Goal: Task Accomplishment & Management: Manage account settings

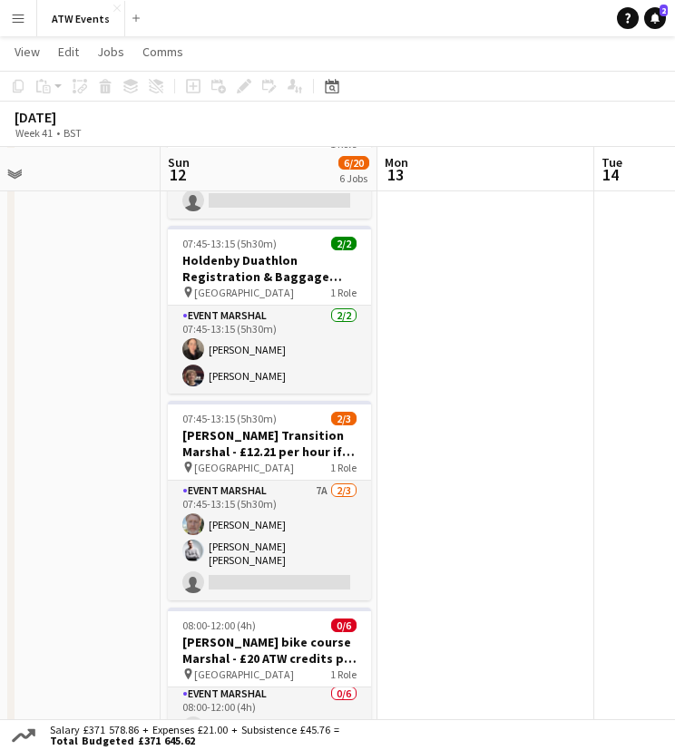
scroll to position [334, 0]
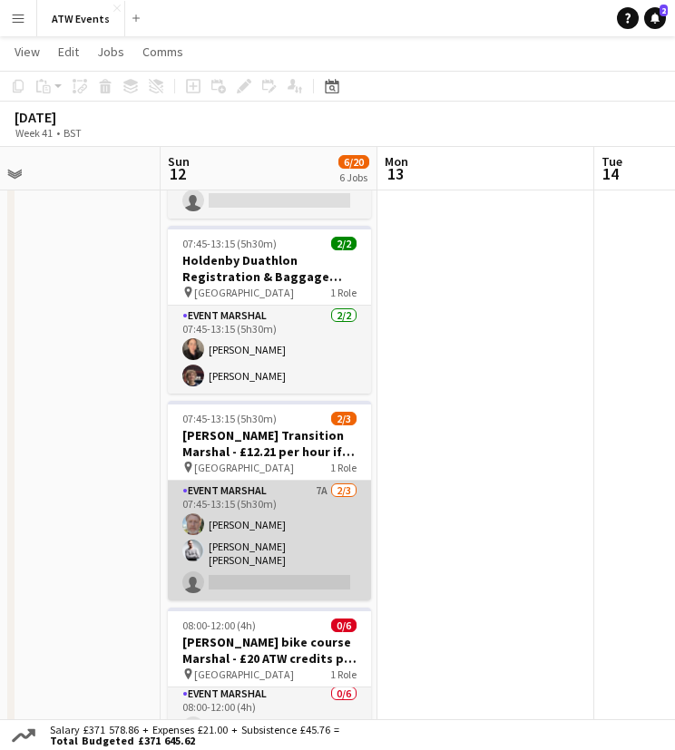
click at [318, 487] on app-card-role "Event Marshal 7A [DATE] 07:45-13:15 (5h30m) [PERSON_NAME] [PERSON_NAME] [PERSON…" at bounding box center [269, 541] width 203 height 120
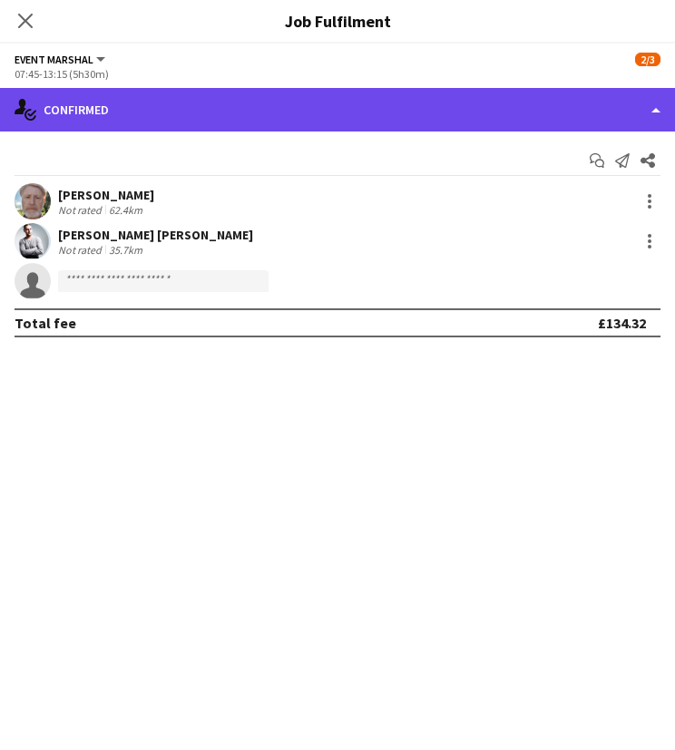
click at [184, 121] on div "single-neutral-actions-check-2 Confirmed" at bounding box center [337, 110] width 675 height 44
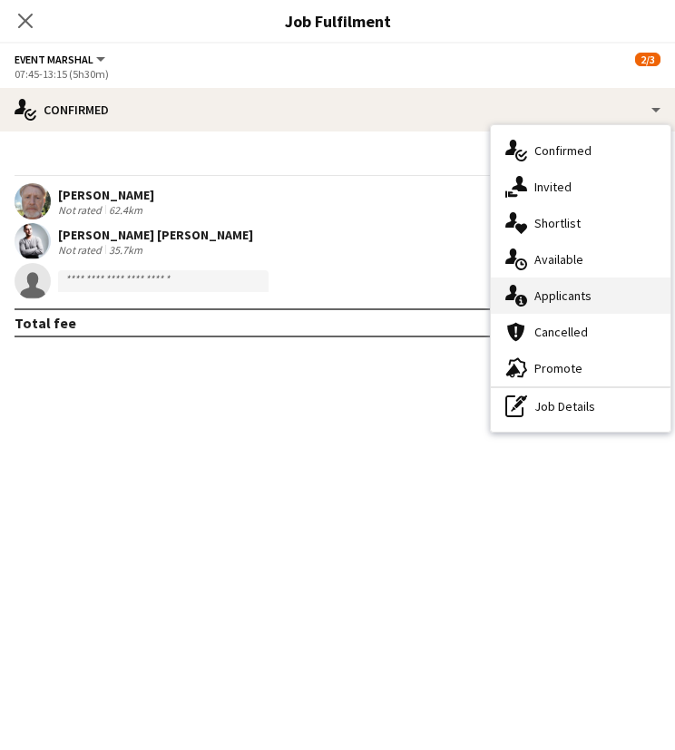
click at [541, 300] on span "Applicants" at bounding box center [562, 296] width 57 height 16
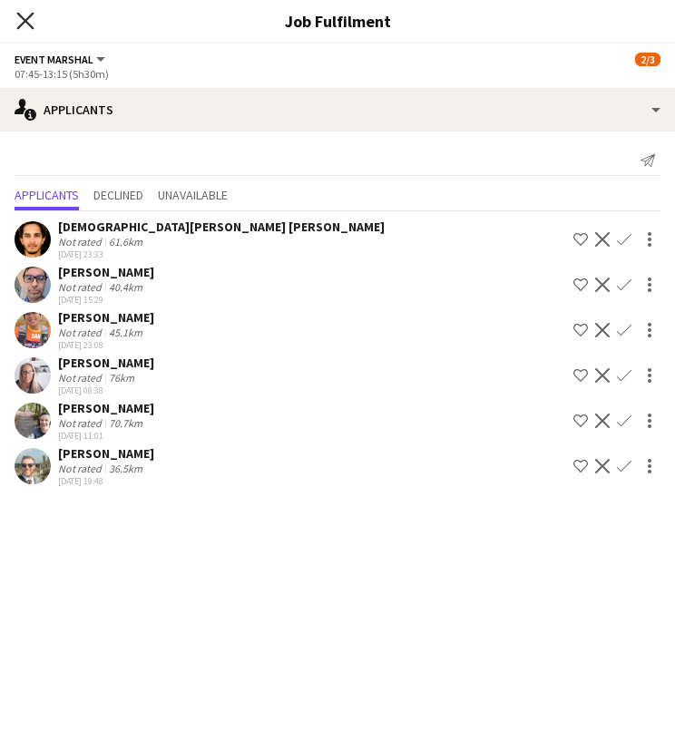
click at [25, 24] on icon "Close pop-in" at bounding box center [24, 20] width 17 height 17
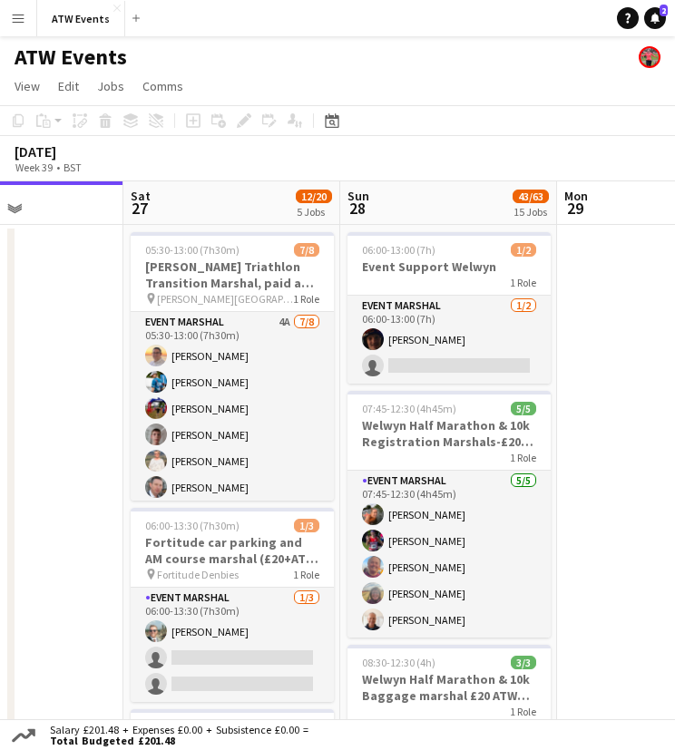
scroll to position [0, 472]
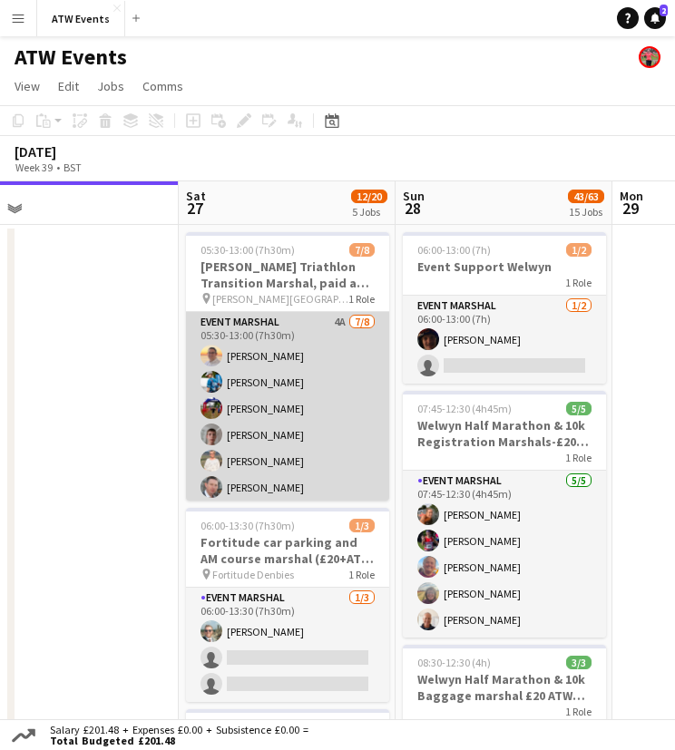
click at [319, 316] on app-card-role "Event Marshal 4A [DATE] 05:30-13:00 (7h30m) [PERSON_NAME] [PERSON_NAME] [PERSON…" at bounding box center [287, 437] width 203 height 251
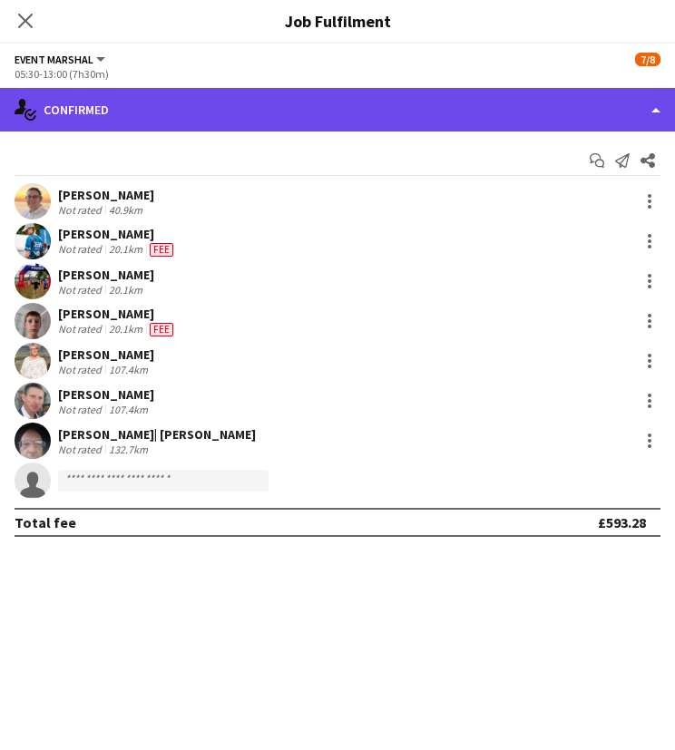
click at [114, 111] on div "single-neutral-actions-check-2 Confirmed" at bounding box center [337, 110] width 675 height 44
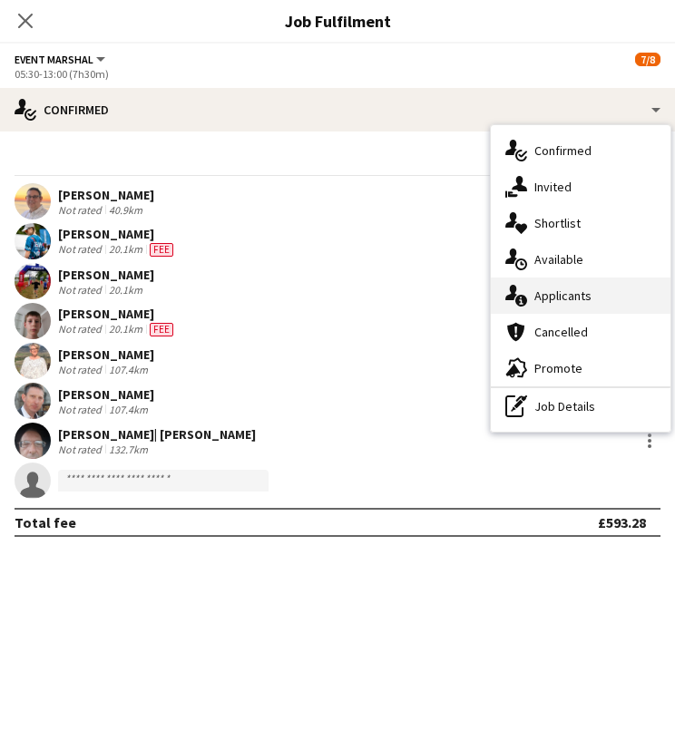
click at [554, 303] on span "Applicants" at bounding box center [562, 296] width 57 height 16
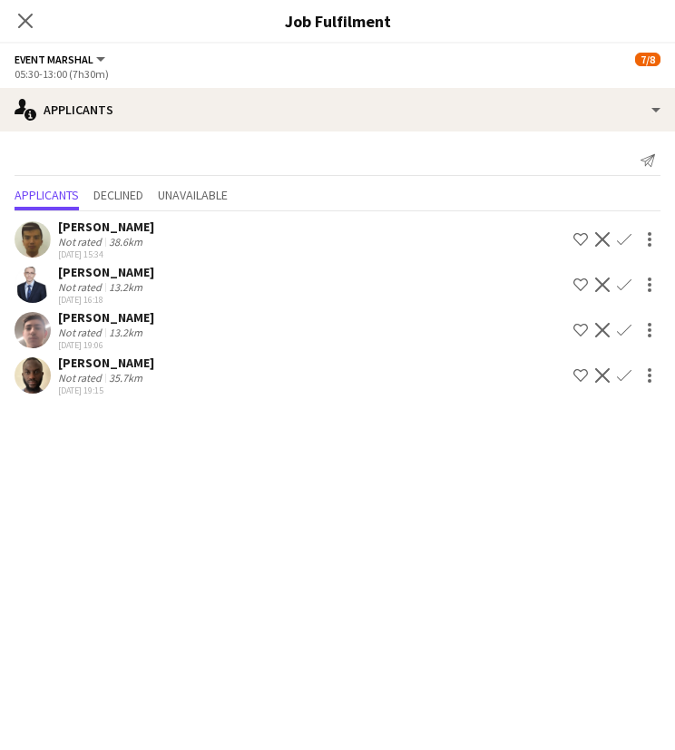
click at [620, 368] on app-icon "Confirm" at bounding box center [624, 375] width 15 height 15
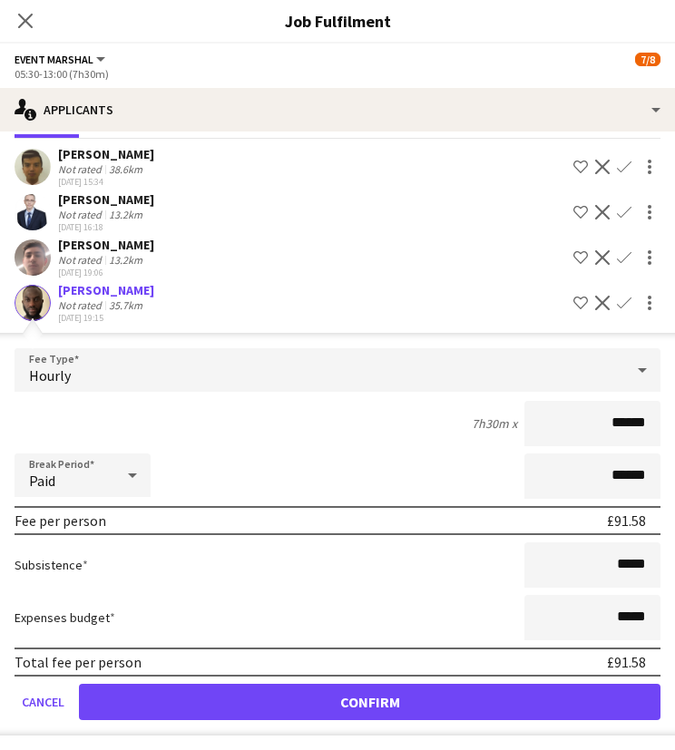
scroll to position [73, 0]
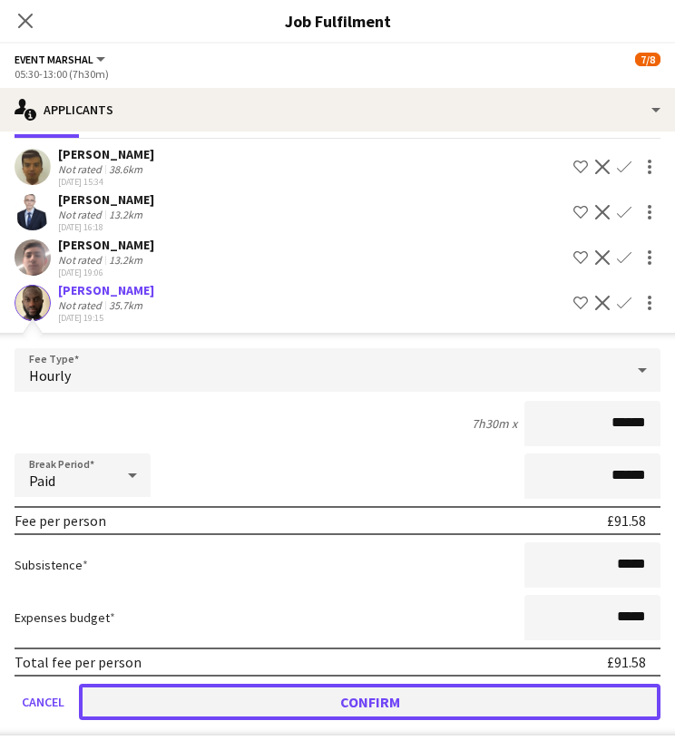
click at [413, 707] on button "Confirm" at bounding box center [370, 702] width 582 height 36
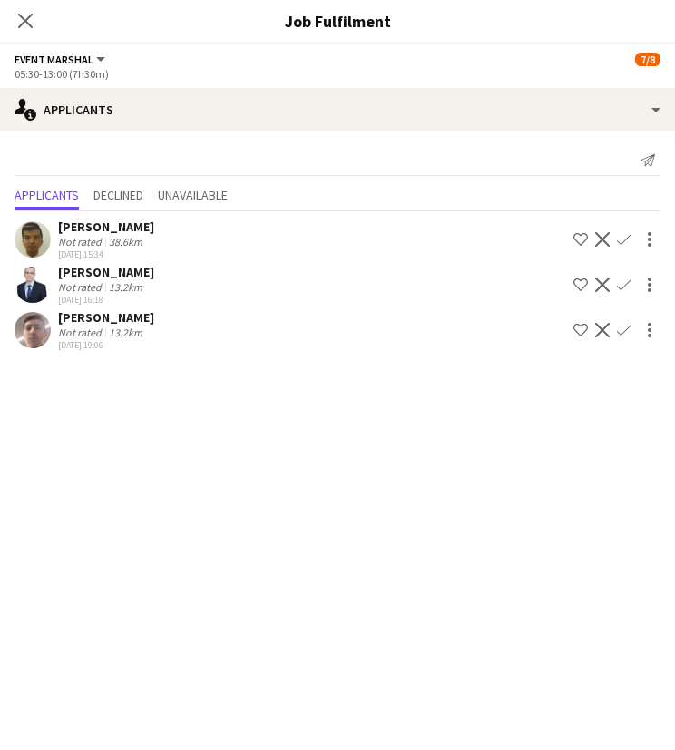
scroll to position [0, 0]
click at [22, 23] on icon at bounding box center [24, 20] width 17 height 17
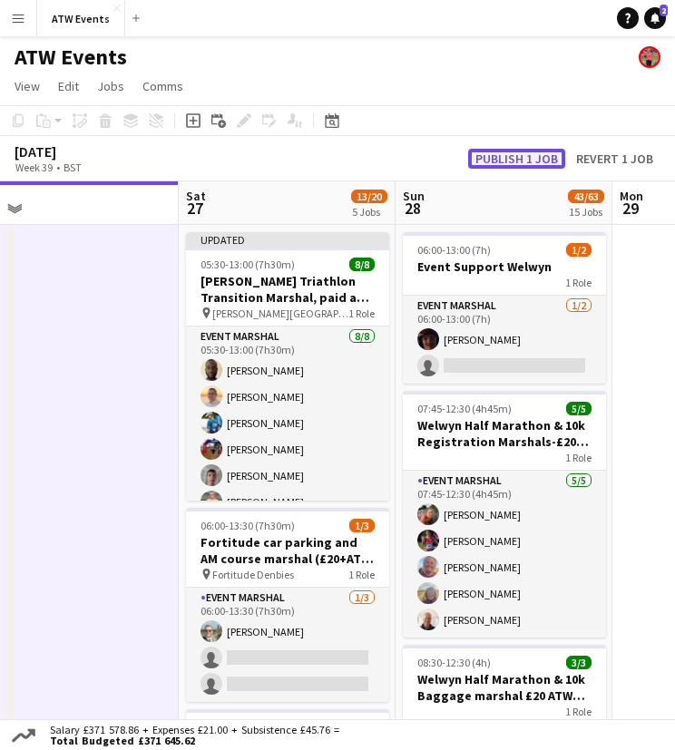
click at [494, 155] on button "Publish 1 job" at bounding box center [516, 159] width 97 height 20
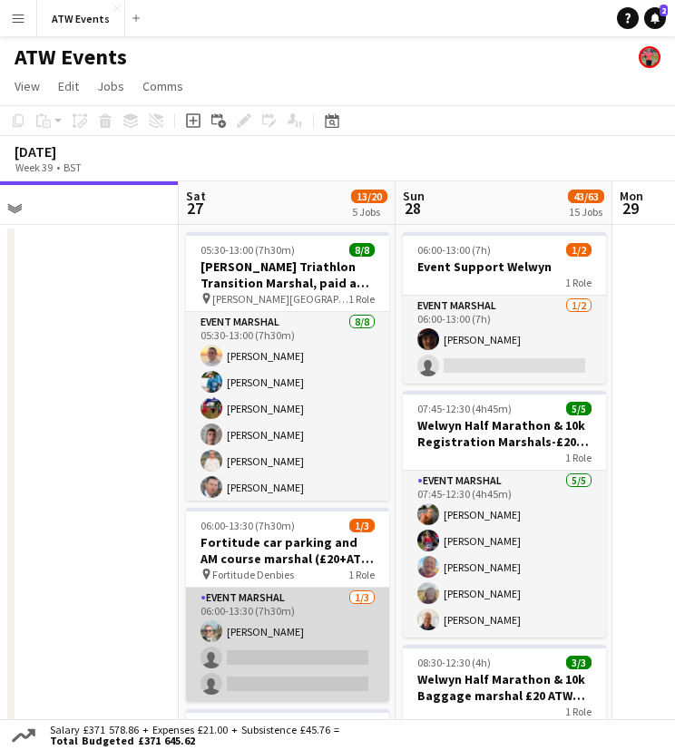
scroll to position [57, 0]
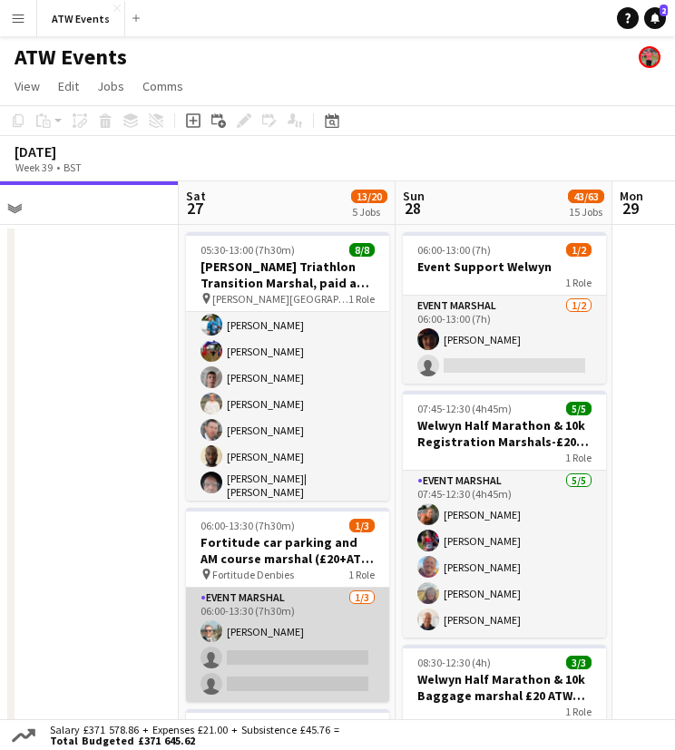
click at [275, 627] on app-card-role "Event Marshal [DATE] 06:00-13:30 (7h30m) [PERSON_NAME] single-neutral-actions s…" at bounding box center [287, 645] width 203 height 114
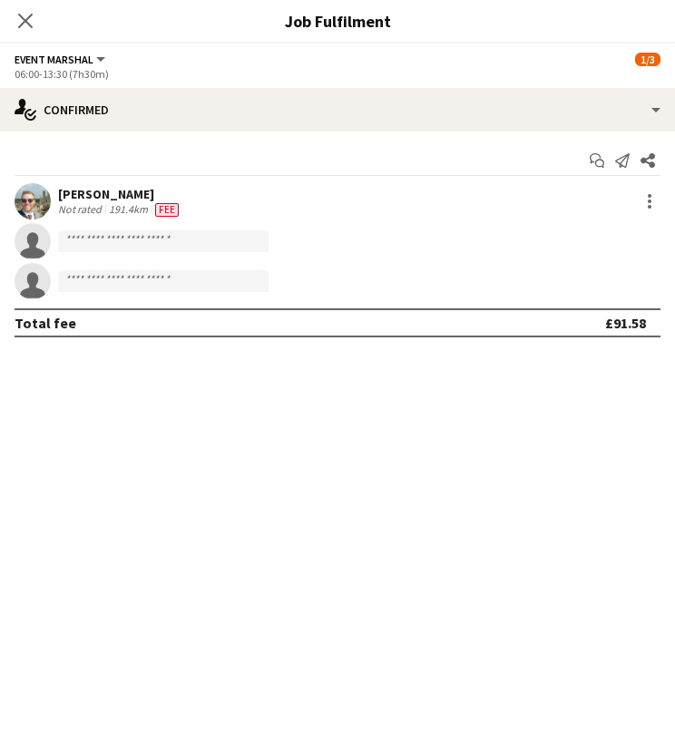
click at [88, 195] on div "[PERSON_NAME]" at bounding box center [120, 194] width 124 height 16
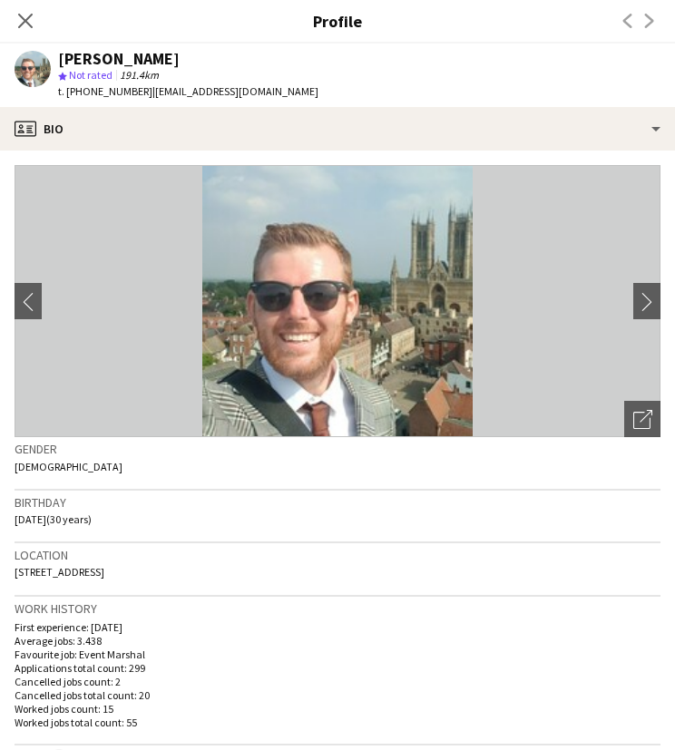
drag, startPoint x: 142, startPoint y: 93, endPoint x: 272, endPoint y: 99, distance: 130.8
click at [272, 99] on div "[PERSON_NAME] star Not rated 191.4km t. [PHONE_NUMBER] | [EMAIL_ADDRESS][DOMAIN…" at bounding box center [166, 76] width 333 height 64
copy span "[EMAIL_ADDRESS][DOMAIN_NAME]"
click at [29, 24] on icon "Close pop-in" at bounding box center [24, 20] width 17 height 17
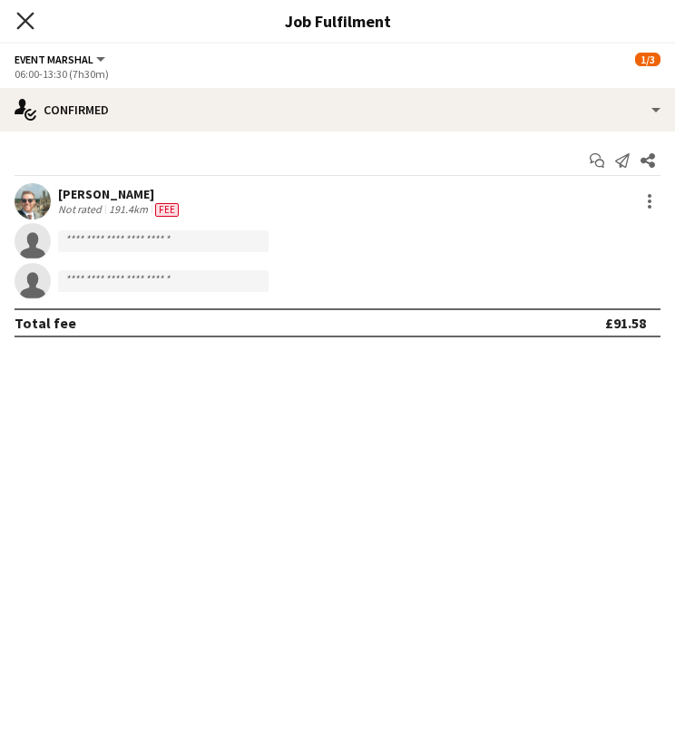
click at [27, 26] on icon "Close pop-in" at bounding box center [24, 20] width 17 height 17
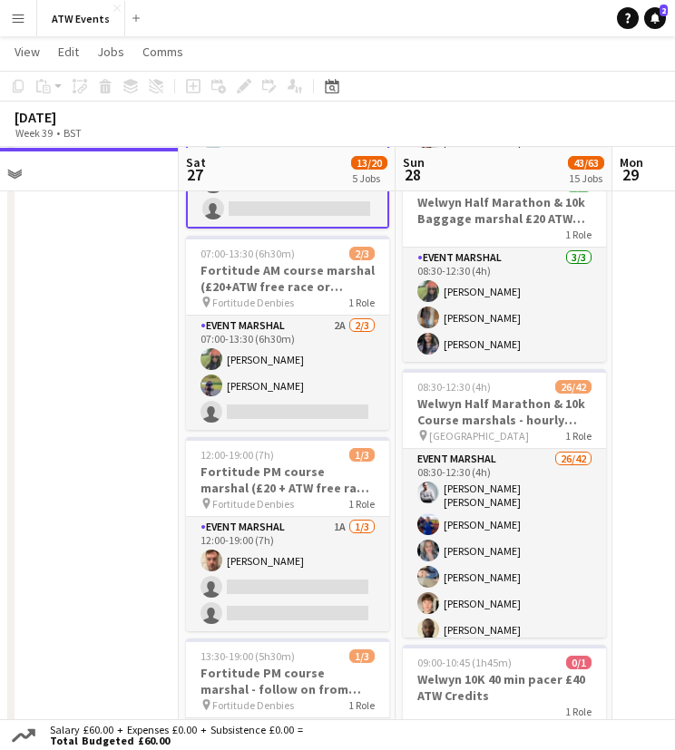
scroll to position [472, 0]
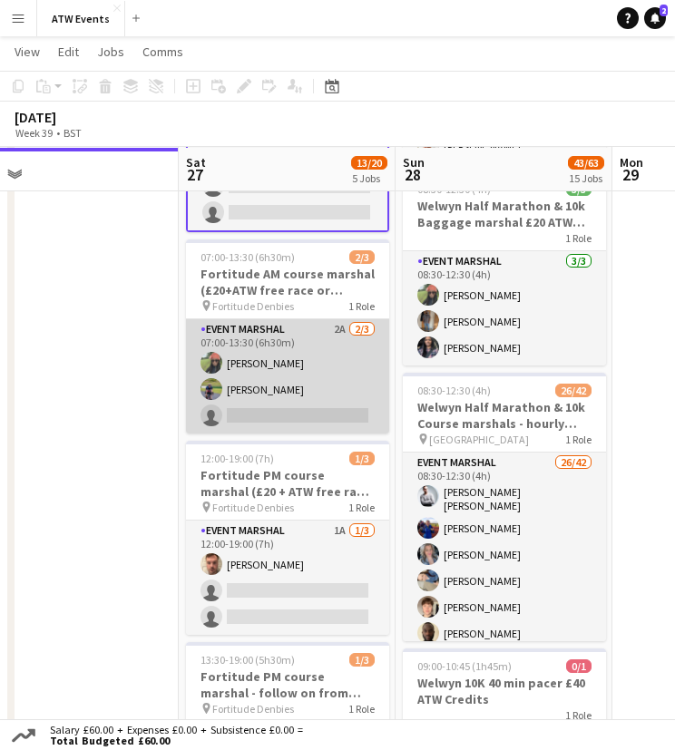
click at [223, 380] on app-card-role "Event Marshal 2A [DATE] 07:00-13:30 (6h30m) [PERSON_NAME] [PERSON_NAME] single-…" at bounding box center [287, 376] width 203 height 114
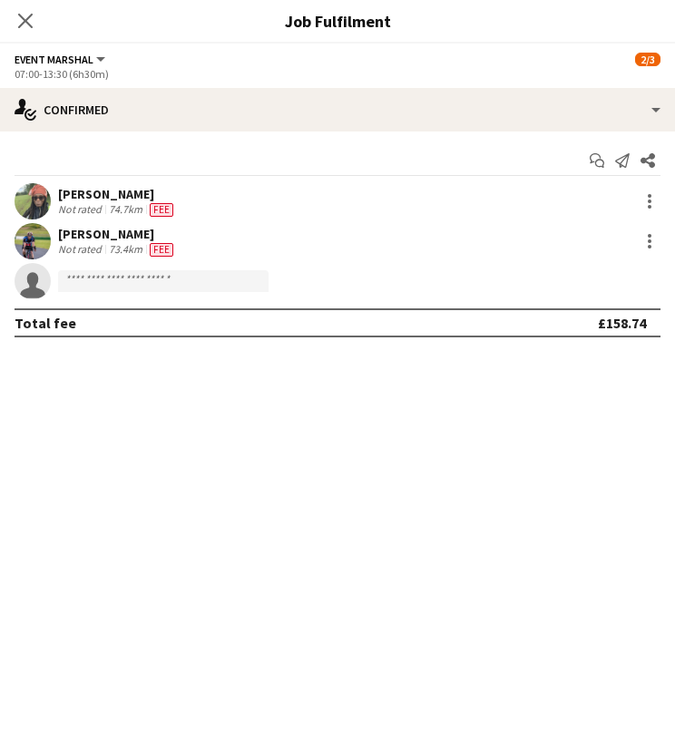
click at [70, 195] on div "[PERSON_NAME]" at bounding box center [117, 194] width 119 height 16
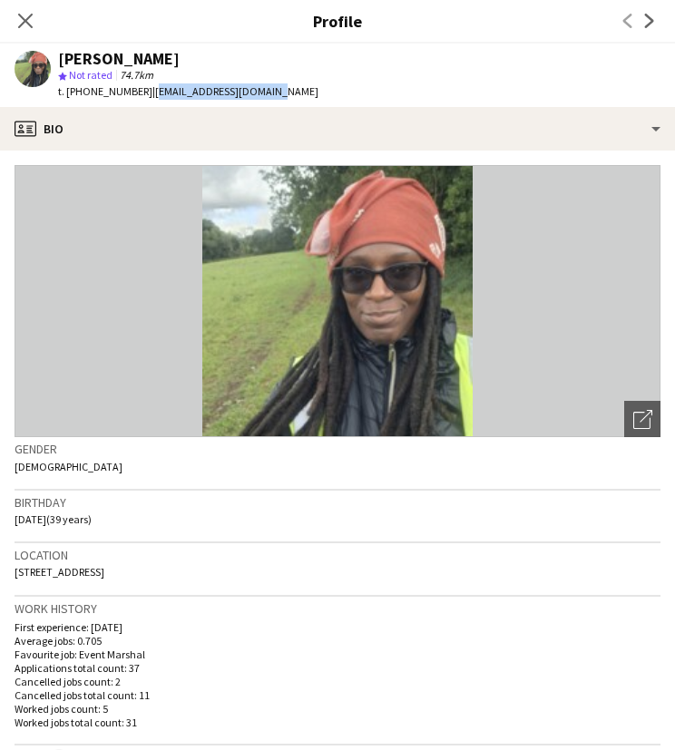
drag, startPoint x: 146, startPoint y: 88, endPoint x: 297, endPoint y: 99, distance: 151.0
click at [297, 99] on app-profile-header "[PERSON_NAME] star Not rated 74.7km t. [PHONE_NUMBER] | [EMAIL_ADDRESS][DOMAIN_…" at bounding box center [337, 76] width 675 height 64
copy span "[EMAIL_ADDRESS][DOMAIN_NAME]"
click at [21, 21] on icon "Close pop-in" at bounding box center [24, 20] width 17 height 17
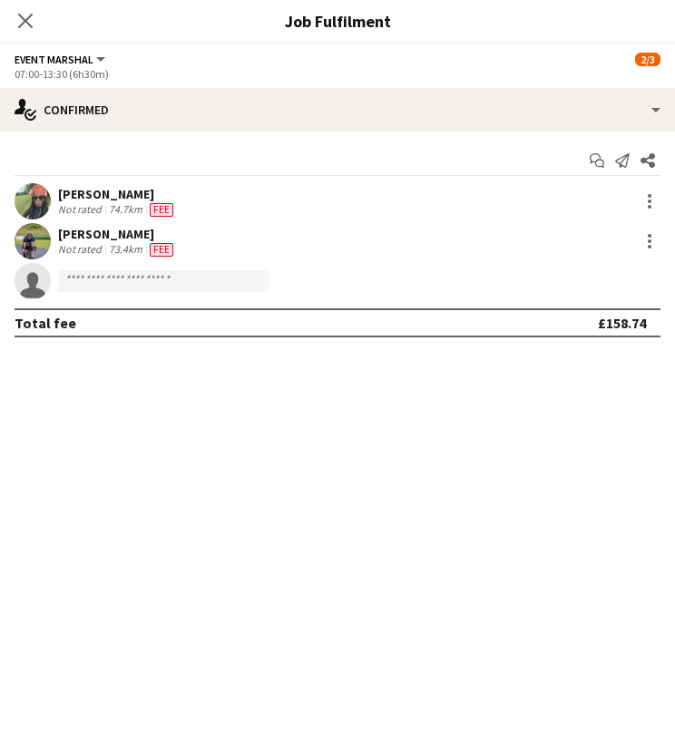
click at [74, 242] on div "Not rated" at bounding box center [81, 249] width 47 height 15
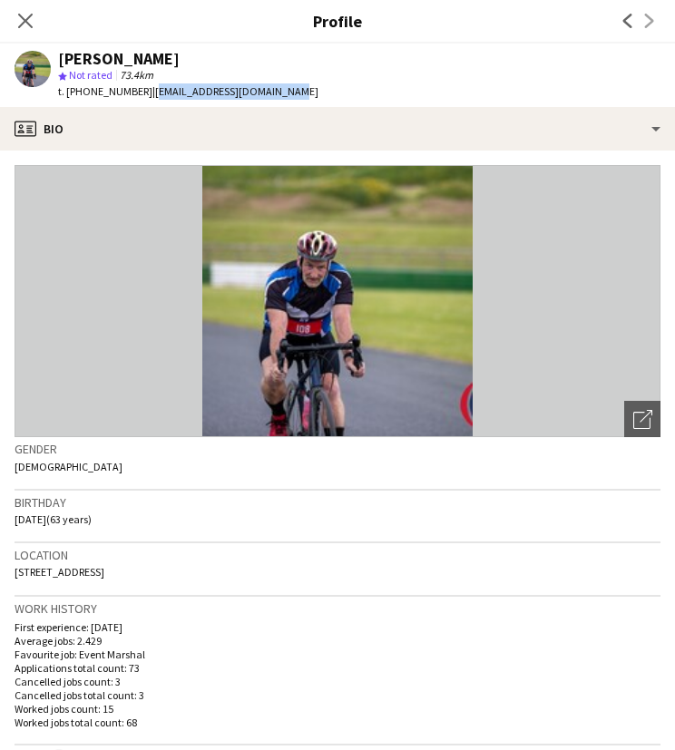
drag, startPoint x: 143, startPoint y: 93, endPoint x: 308, endPoint y: 103, distance: 164.5
click at [308, 103] on app-profile-header "[PERSON_NAME] star Not rated 73.4km t. [PHONE_NUMBER] | [EMAIL_ADDRESS][DOMAIN_…" at bounding box center [337, 76] width 675 height 64
copy span "[EMAIL_ADDRESS][DOMAIN_NAME]"
click at [20, 22] on icon "Close pop-in" at bounding box center [24, 20] width 17 height 17
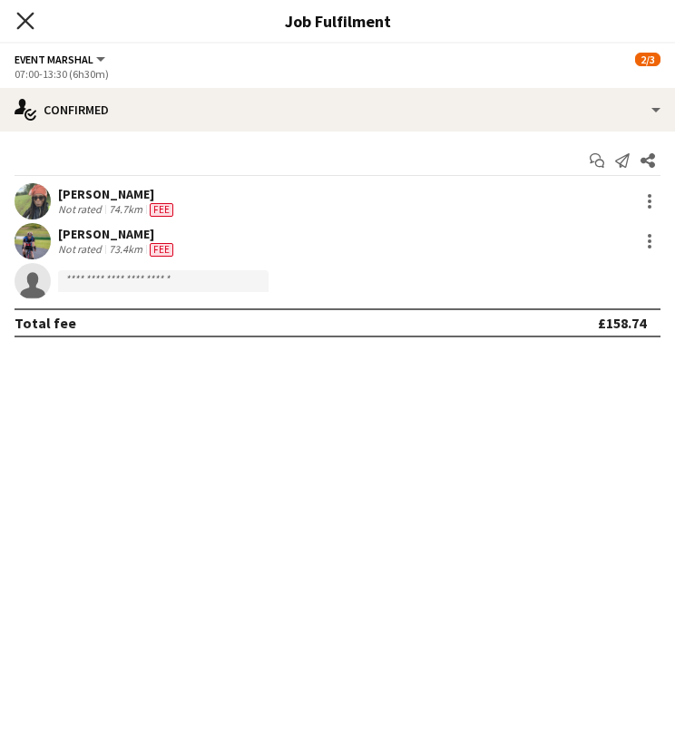
click at [25, 17] on icon "Close pop-in" at bounding box center [24, 20] width 17 height 17
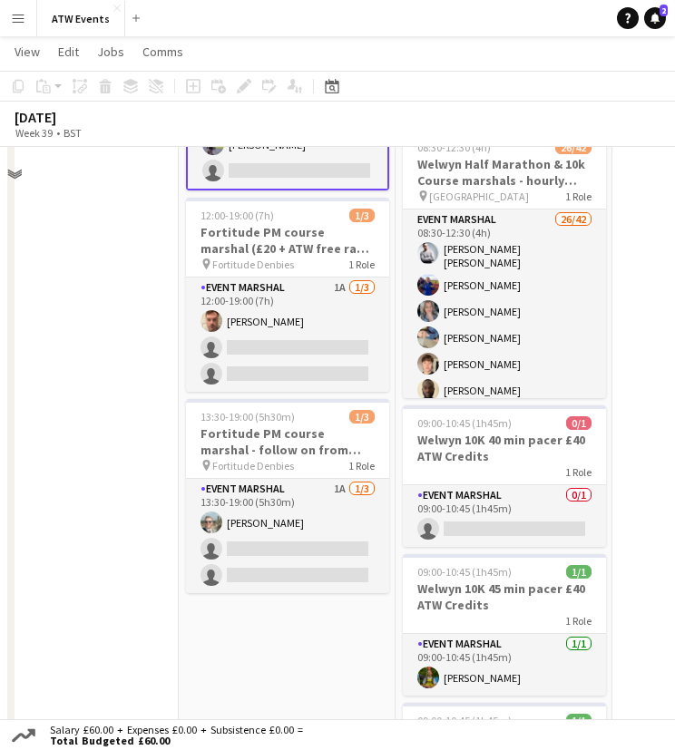
scroll to position [730, 0]
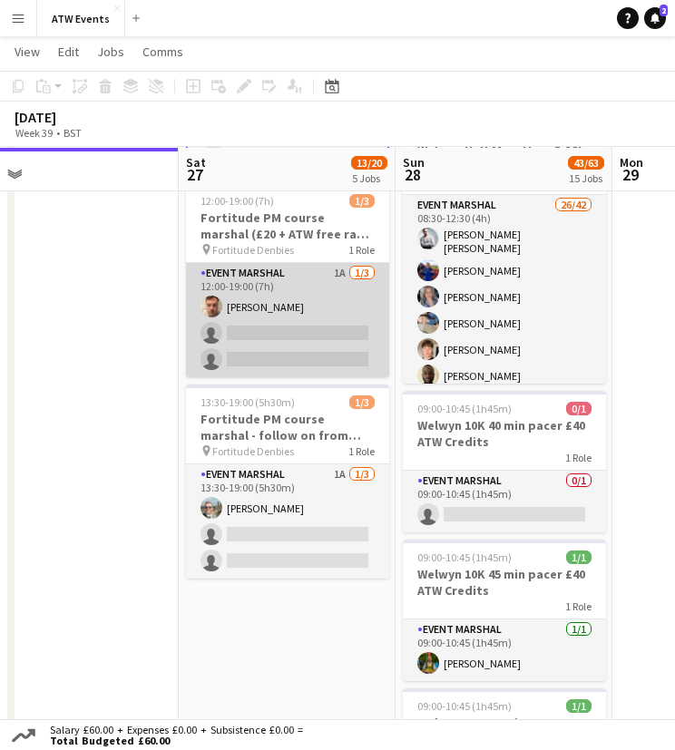
click at [240, 307] on app-card-role "Event Marshal 1A [DATE] 12:00-19:00 (7h) [PERSON_NAME] single-neutral-actions s…" at bounding box center [287, 320] width 203 height 114
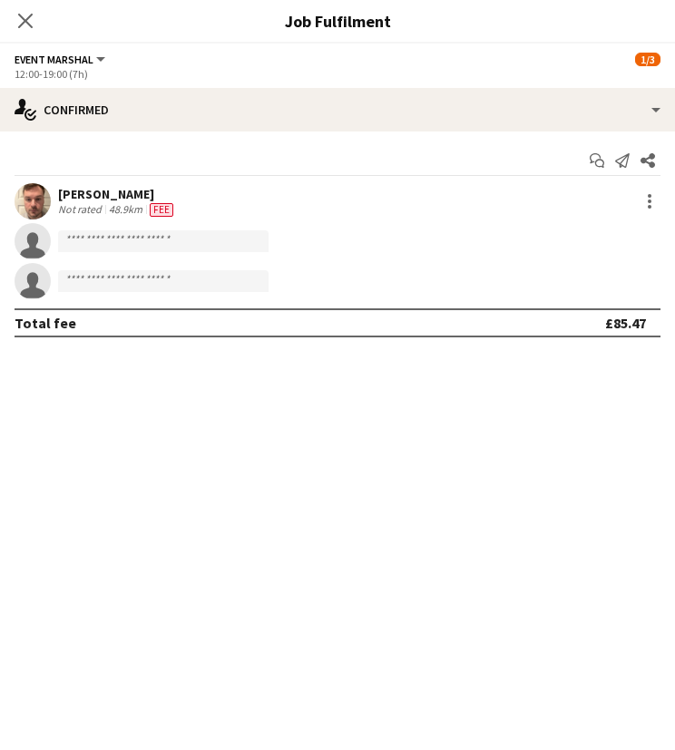
click at [113, 190] on div "[PERSON_NAME]" at bounding box center [117, 194] width 119 height 16
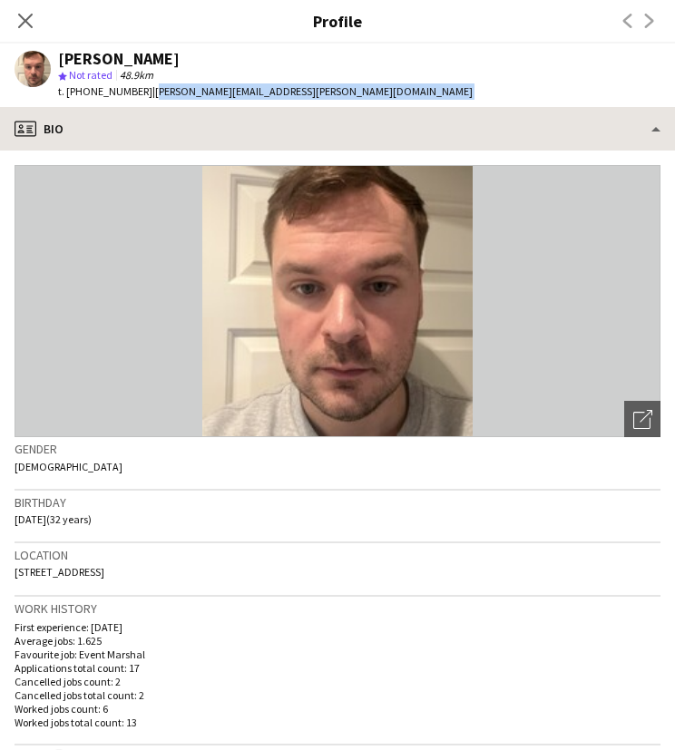
drag, startPoint x: 142, startPoint y: 86, endPoint x: 349, endPoint y: 114, distance: 208.8
click at [349, 114] on app-crew-profile "Close pop-in Profile Previous Next [PERSON_NAME] star Not rated 48.9km t. [PHON…" at bounding box center [337, 375] width 675 height 750
copy app-crew-profile "[PERSON_NAME][EMAIL_ADDRESS][PERSON_NAME][DOMAIN_NAME] profile"
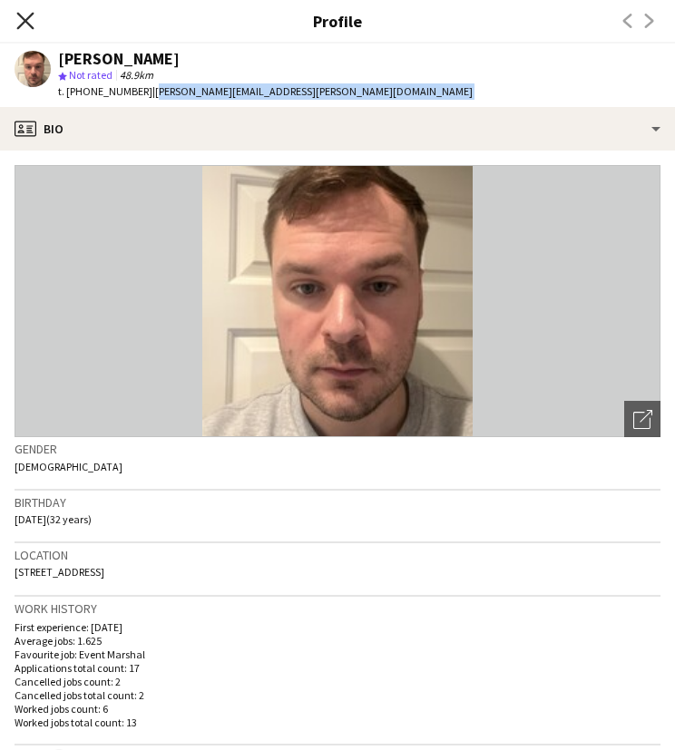
click at [29, 22] on icon "Close pop-in" at bounding box center [24, 20] width 17 height 17
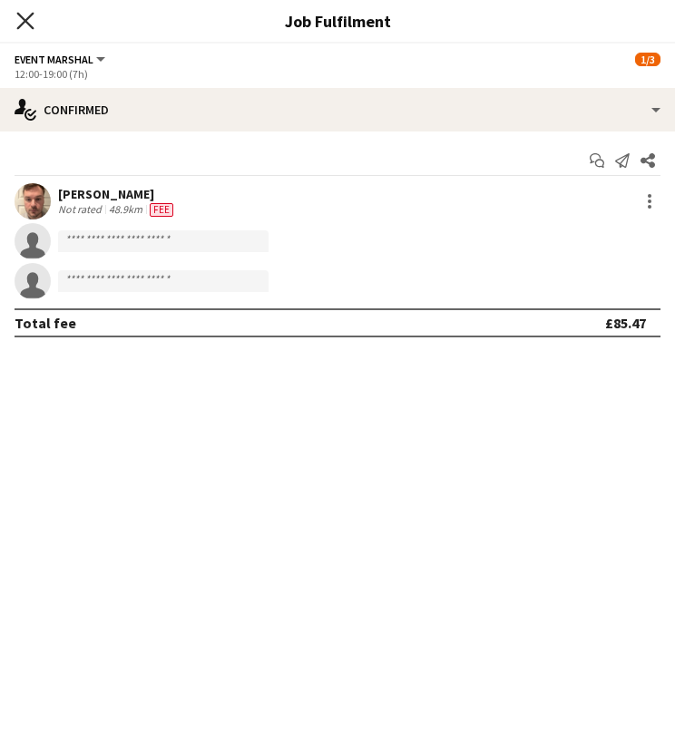
click at [29, 22] on icon "Close pop-in" at bounding box center [24, 20] width 17 height 17
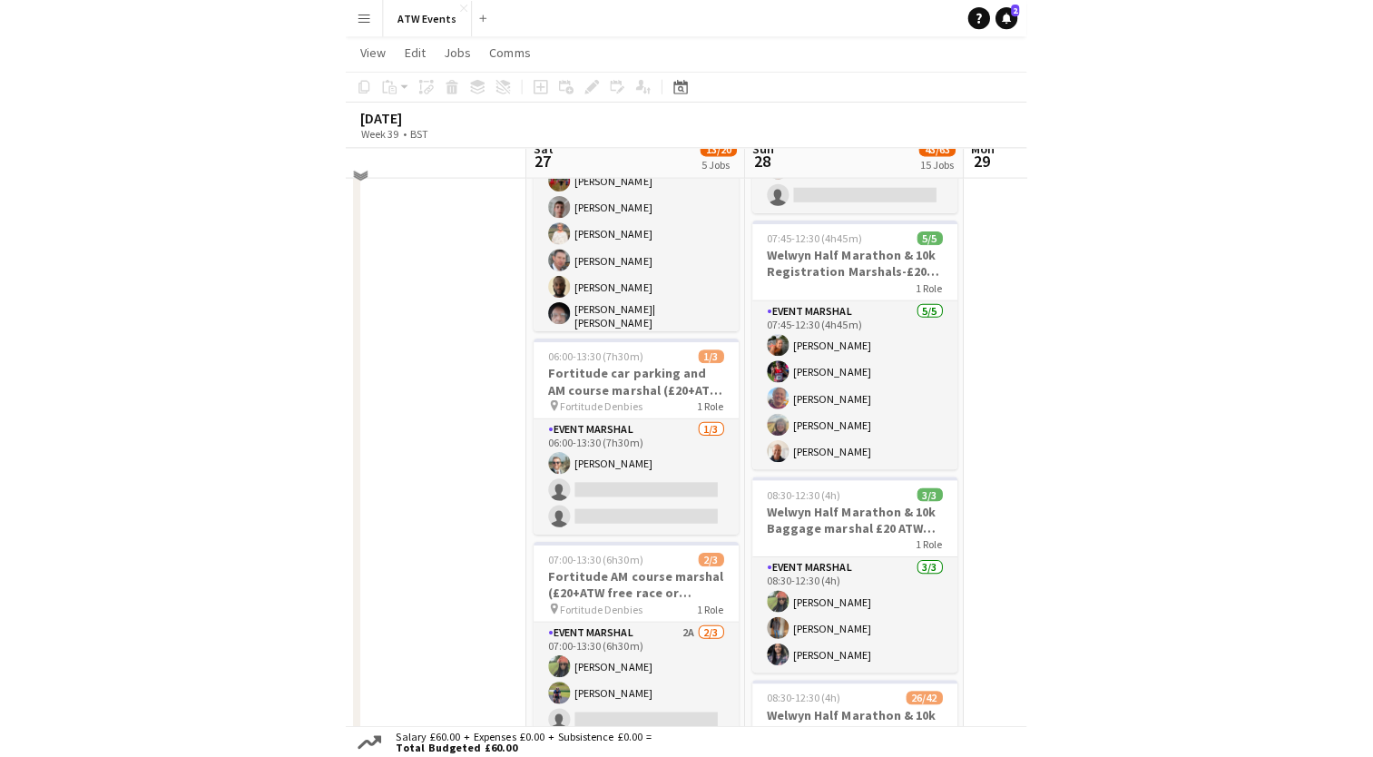
scroll to position [172, 0]
